Goal: Navigation & Orientation: Find specific page/section

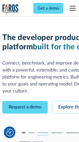
scroll to position [29, 0]
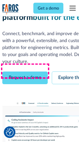
click at [25, 72] on link "Request a demo" at bounding box center [25, 78] width 46 height 13
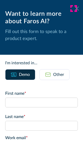
click at [74, 9] on icon at bounding box center [76, 8] width 4 height 4
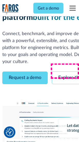
click at [67, 72] on link "Explore the platform" at bounding box center [79, 78] width 55 height 13
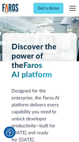
scroll to position [3930, 0]
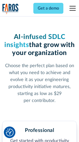
scroll to position [818, 0]
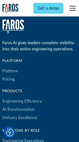
click at [10, 71] on link "Platform" at bounding box center [10, 71] width 16 height 8
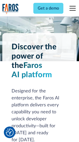
scroll to position [4096, 0]
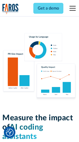
scroll to position [3221, 0]
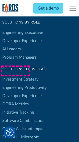
click at [15, 100] on link "DORA Metrics" at bounding box center [15, 104] width 27 height 8
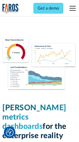
scroll to position [2284, 0]
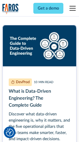
scroll to position [2344, 0]
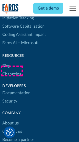
click at [12, 71] on link "Changelog" at bounding box center [11, 74] width 19 height 8
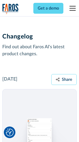
scroll to position [6327, 0]
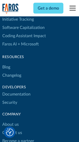
click at [10, 120] on link "About us" at bounding box center [10, 124] width 17 height 8
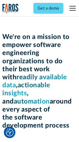
scroll to position [1784, 0]
